Goal: Task Accomplishment & Management: Manage account settings

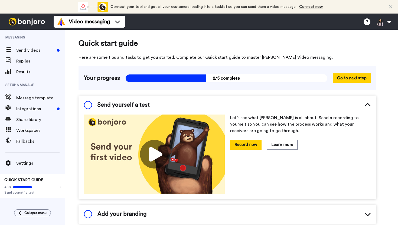
scroll to position [20, 0]
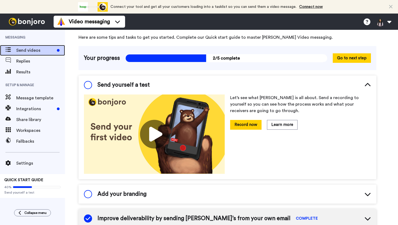
click at [44, 50] on span "Send videos" at bounding box center [35, 50] width 38 height 6
click at [115, 28] on ul "Video messaging Switch to Video messaging Testimonials Settings Discover Help &…" at bounding box center [89, 22] width 71 height 16
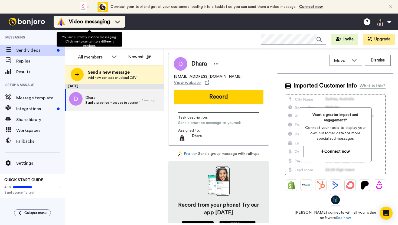
click at [113, 26] on div "Video messaging" at bounding box center [89, 21] width 65 height 9
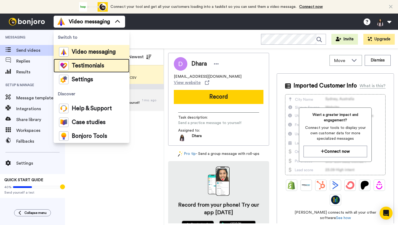
click at [98, 66] on span "Testimonials" at bounding box center [88, 65] width 32 height 5
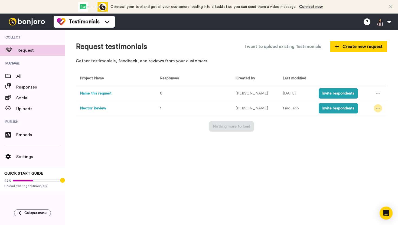
click at [374, 107] on div at bounding box center [378, 108] width 8 height 8
click at [30, 154] on span "Settings" at bounding box center [40, 157] width 49 height 6
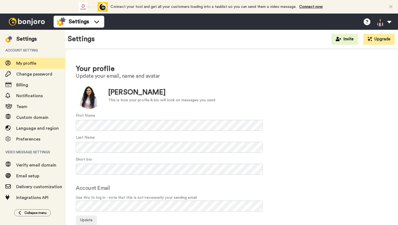
scroll to position [25, 0]
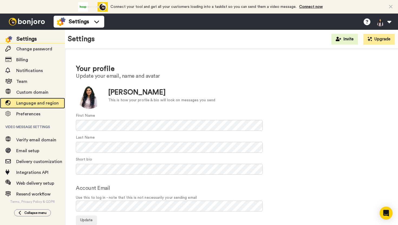
click at [46, 105] on span "Language and region" at bounding box center [37, 103] width 43 height 4
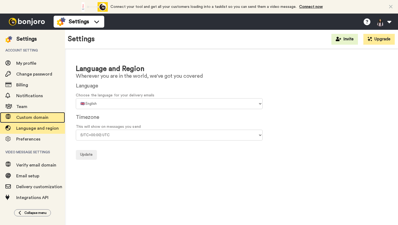
click at [32, 122] on div "Custom domain" at bounding box center [32, 117] width 65 height 11
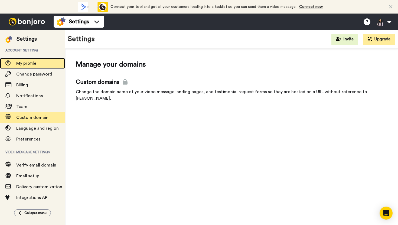
click at [32, 62] on span "My profile" at bounding box center [26, 63] width 20 height 4
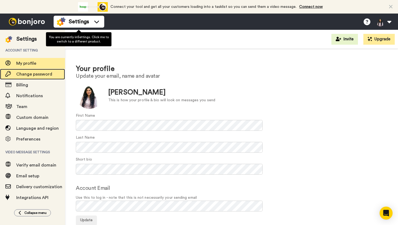
click at [41, 78] on div "Change password" at bounding box center [32, 74] width 65 height 11
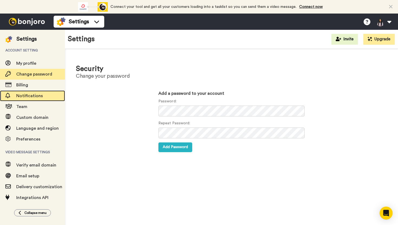
click at [40, 95] on span "Notifications" at bounding box center [29, 96] width 27 height 4
